Goal: Task Accomplishment & Management: Manage account settings

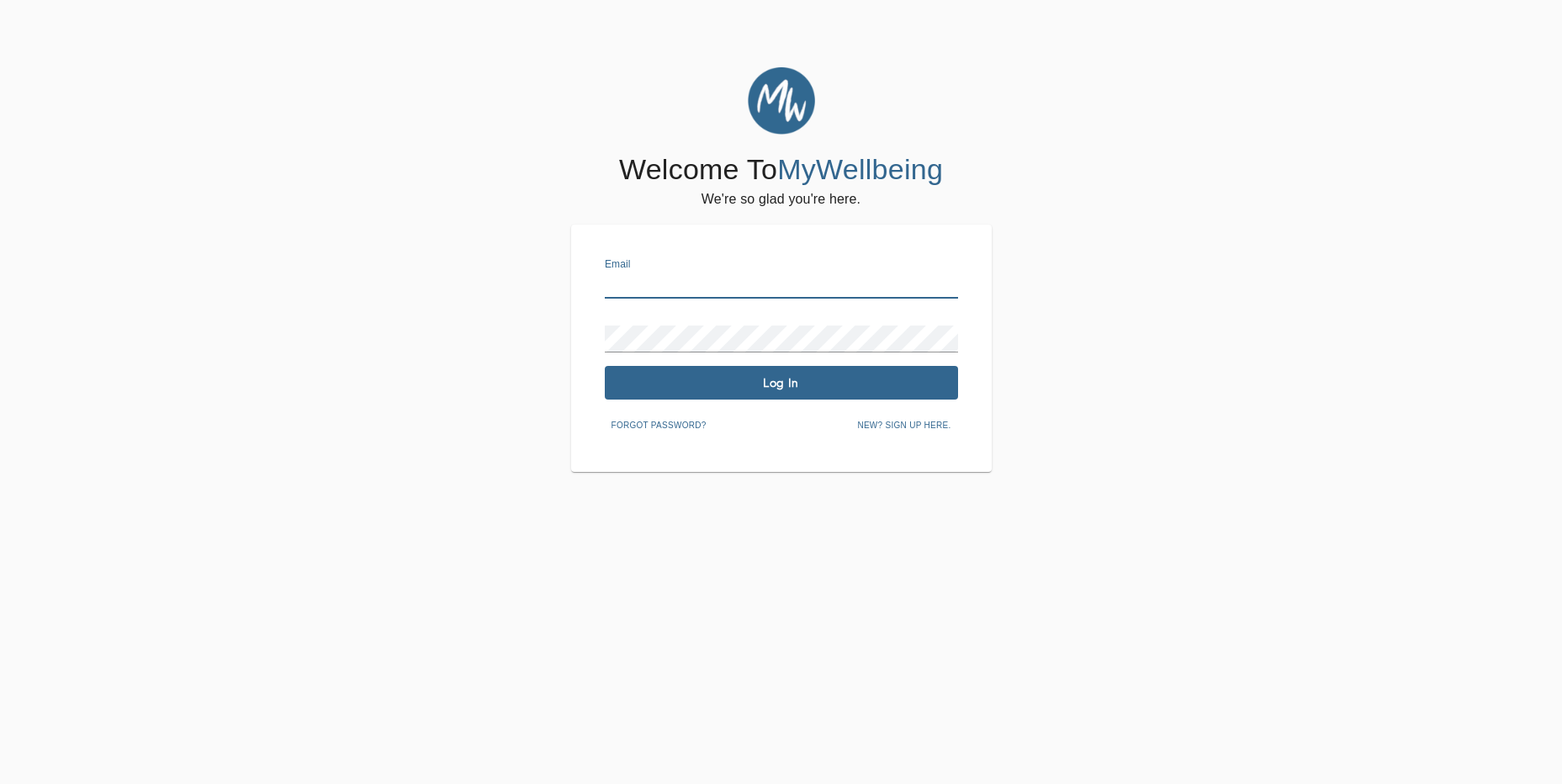
drag, startPoint x: 720, startPoint y: 283, endPoint x: 718, endPoint y: 274, distance: 9.2
click at [719, 277] on input "text" at bounding box center [781, 285] width 353 height 27
type input "[PERSON_NAME][EMAIL_ADDRESS][DOMAIN_NAME]"
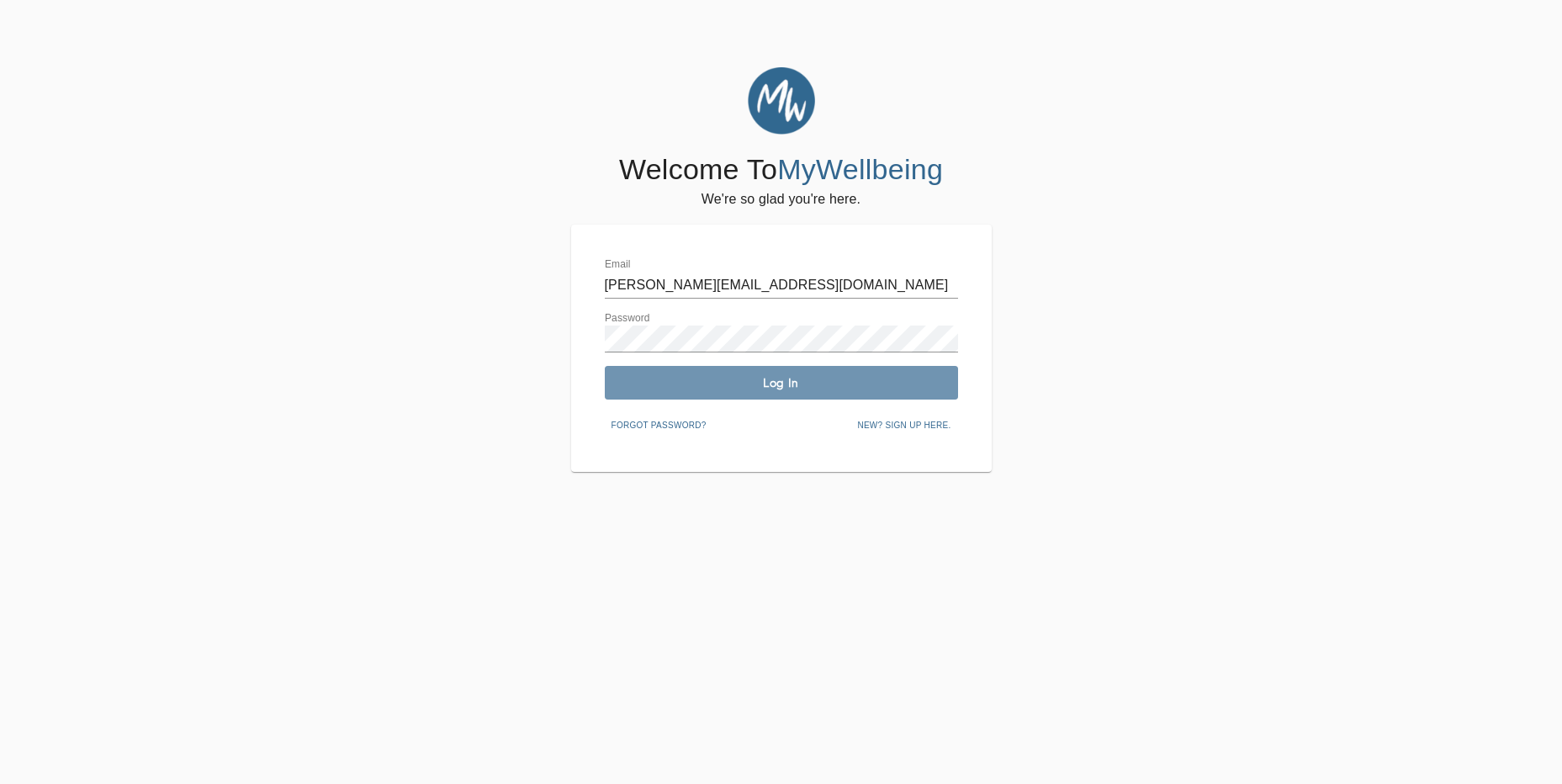
click at [780, 385] on span "Log In" at bounding box center [781, 382] width 340 height 16
